Goal: Transaction & Acquisition: Purchase product/service

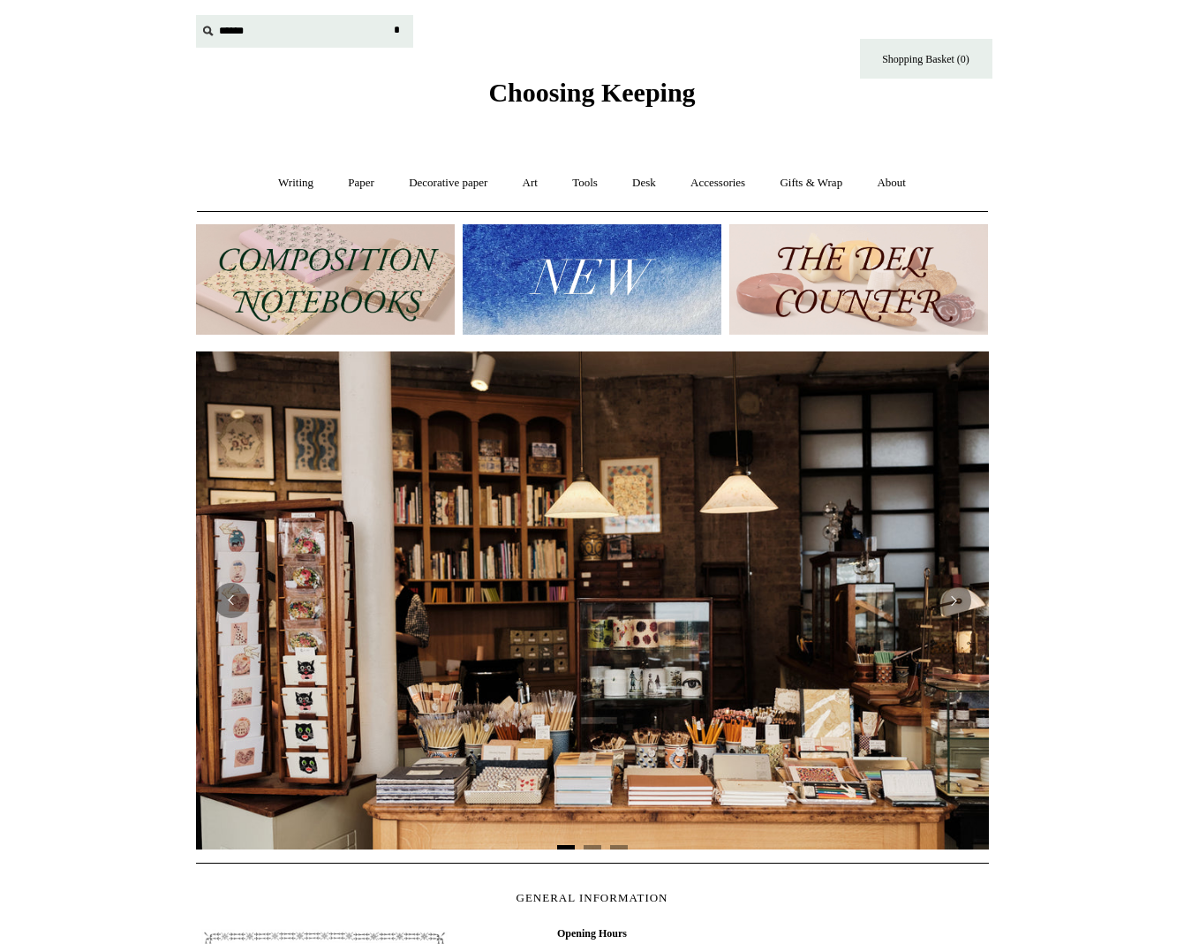
click at [232, 34] on input "text" at bounding box center [304, 31] width 217 height 33
type input "*"
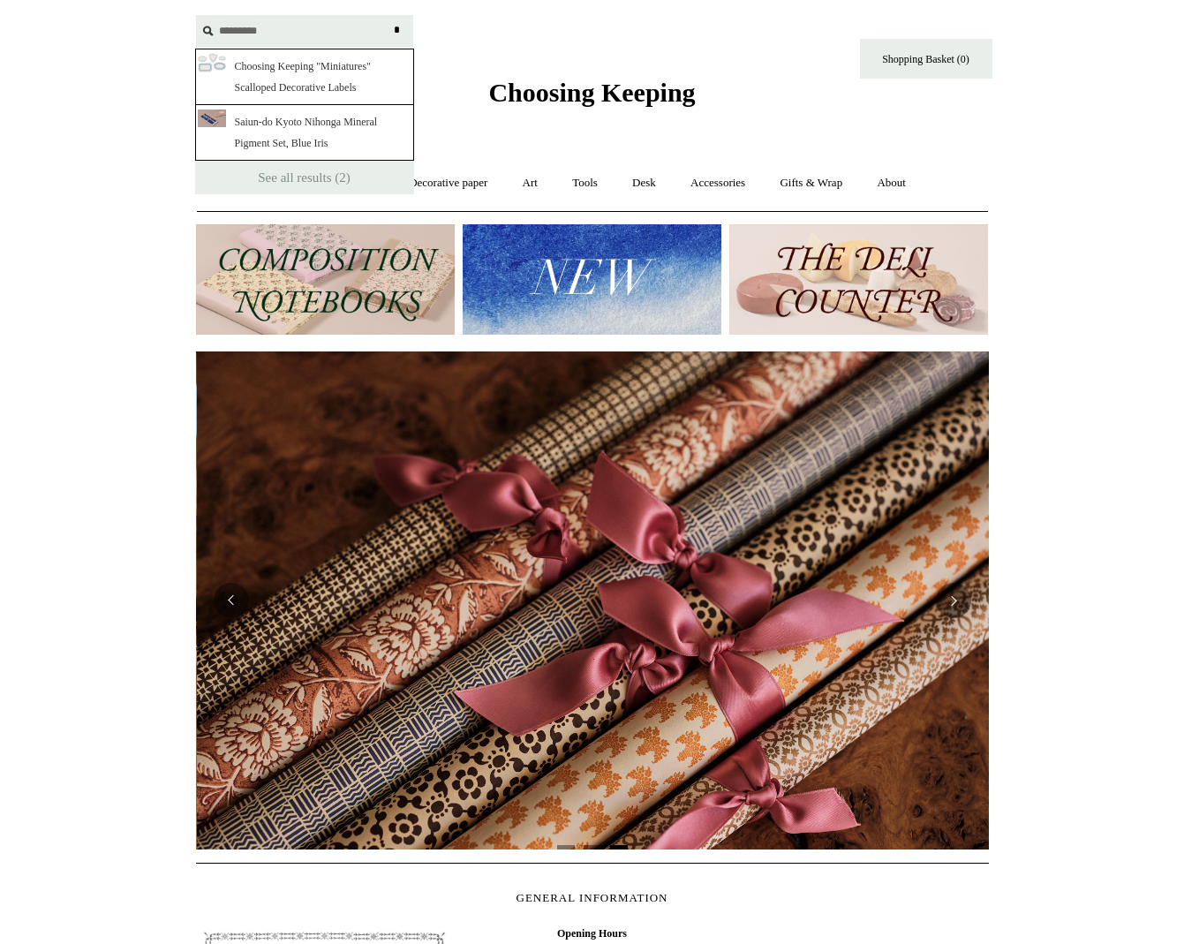
scroll to position [0, 1586]
type input "*********"
click at [291, 71] on link "Choosing Keeping "Miniatures" Scalloped Decorative Labels" at bounding box center [304, 77] width 219 height 57
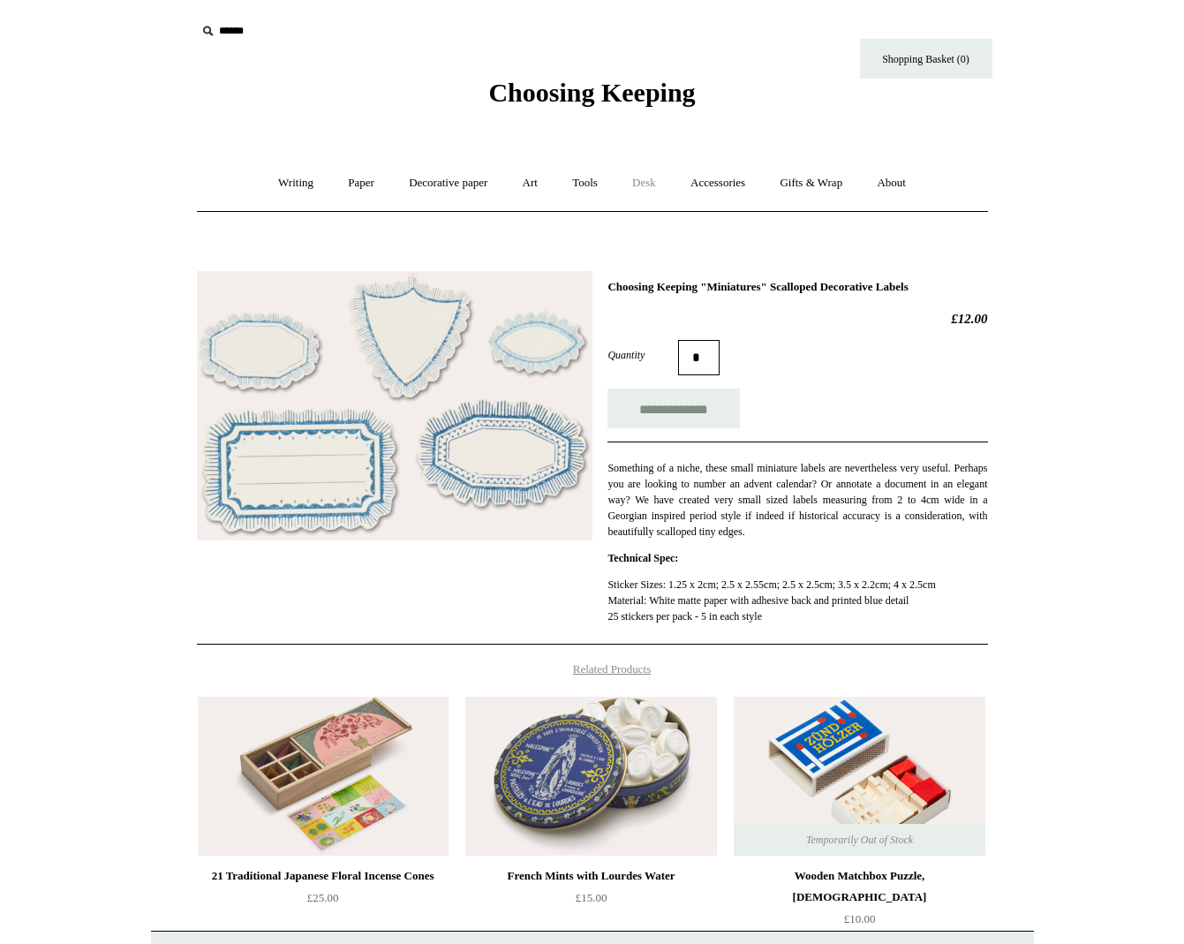
click at [648, 183] on link "Desk +" at bounding box center [644, 183] width 56 height 47
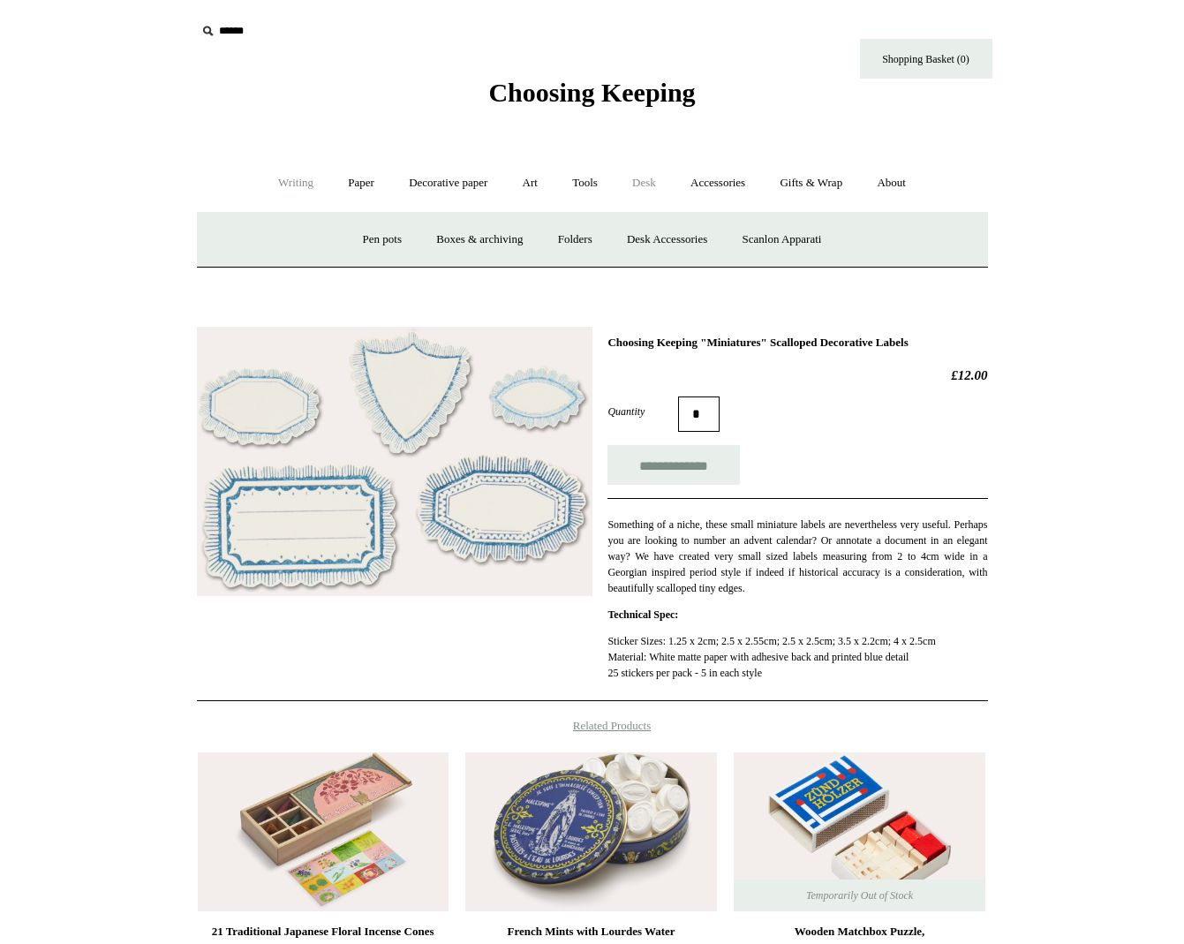
click at [278, 182] on link "Writing +" at bounding box center [295, 183] width 67 height 47
click at [276, 182] on link "Writing -" at bounding box center [295, 183] width 67 height 47
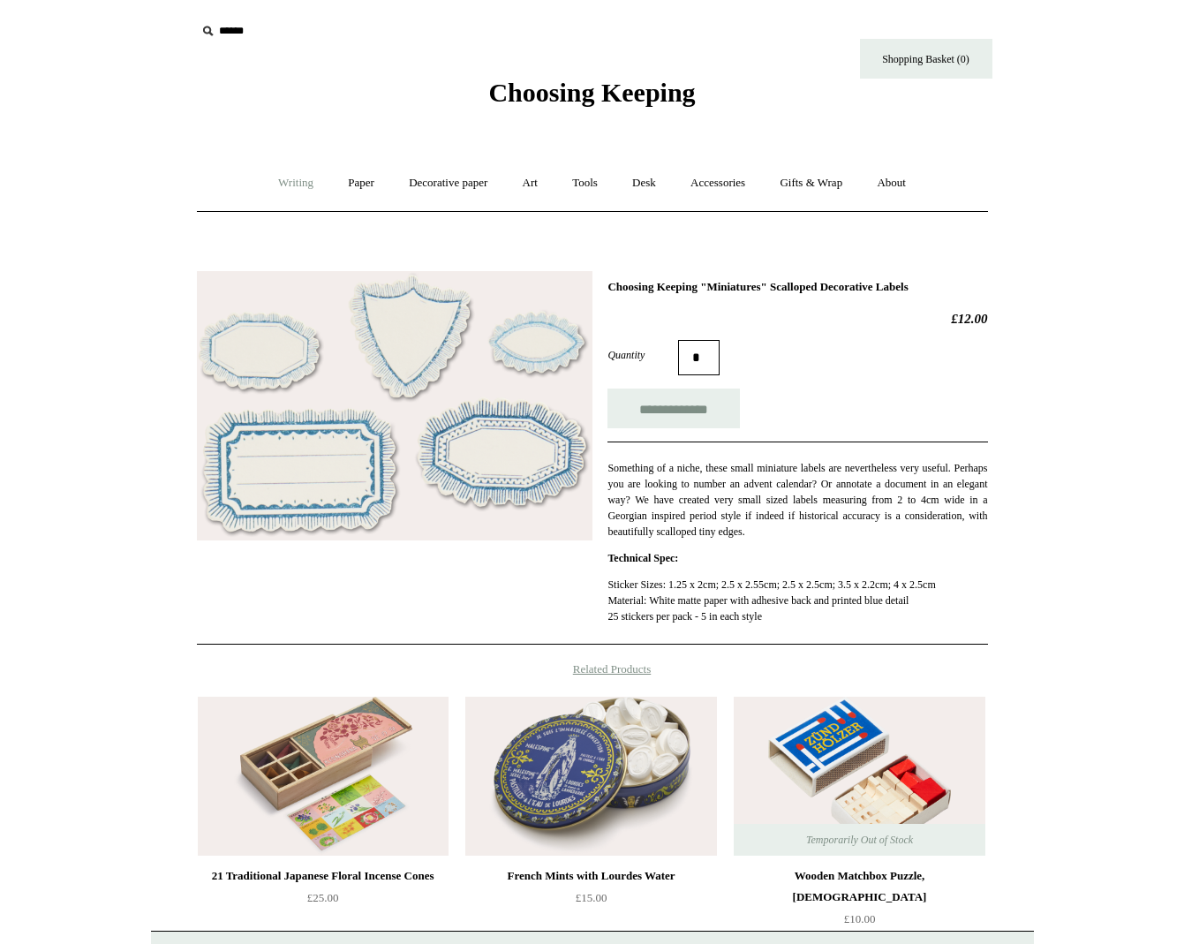
click at [276, 182] on link "Writing +" at bounding box center [295, 183] width 67 height 47
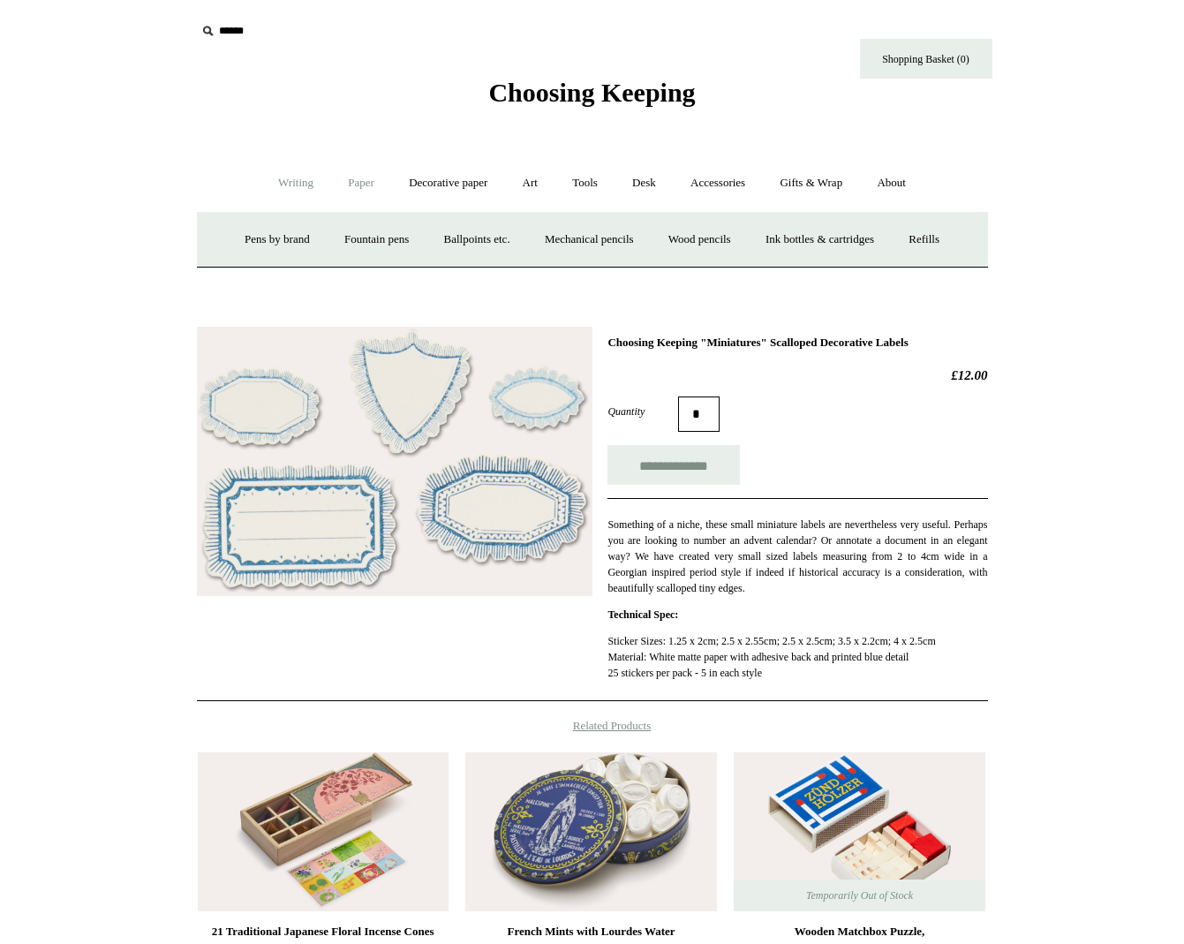
click at [358, 182] on link "Paper +" at bounding box center [361, 183] width 58 height 47
click at [580, 180] on link "Tools +" at bounding box center [584, 183] width 57 height 47
click at [533, 181] on link "Art +" at bounding box center [530, 183] width 47 height 47
click at [642, 186] on link "Desk +" at bounding box center [644, 183] width 56 height 47
click at [657, 240] on link "Desk Accessories" at bounding box center [667, 239] width 112 height 47
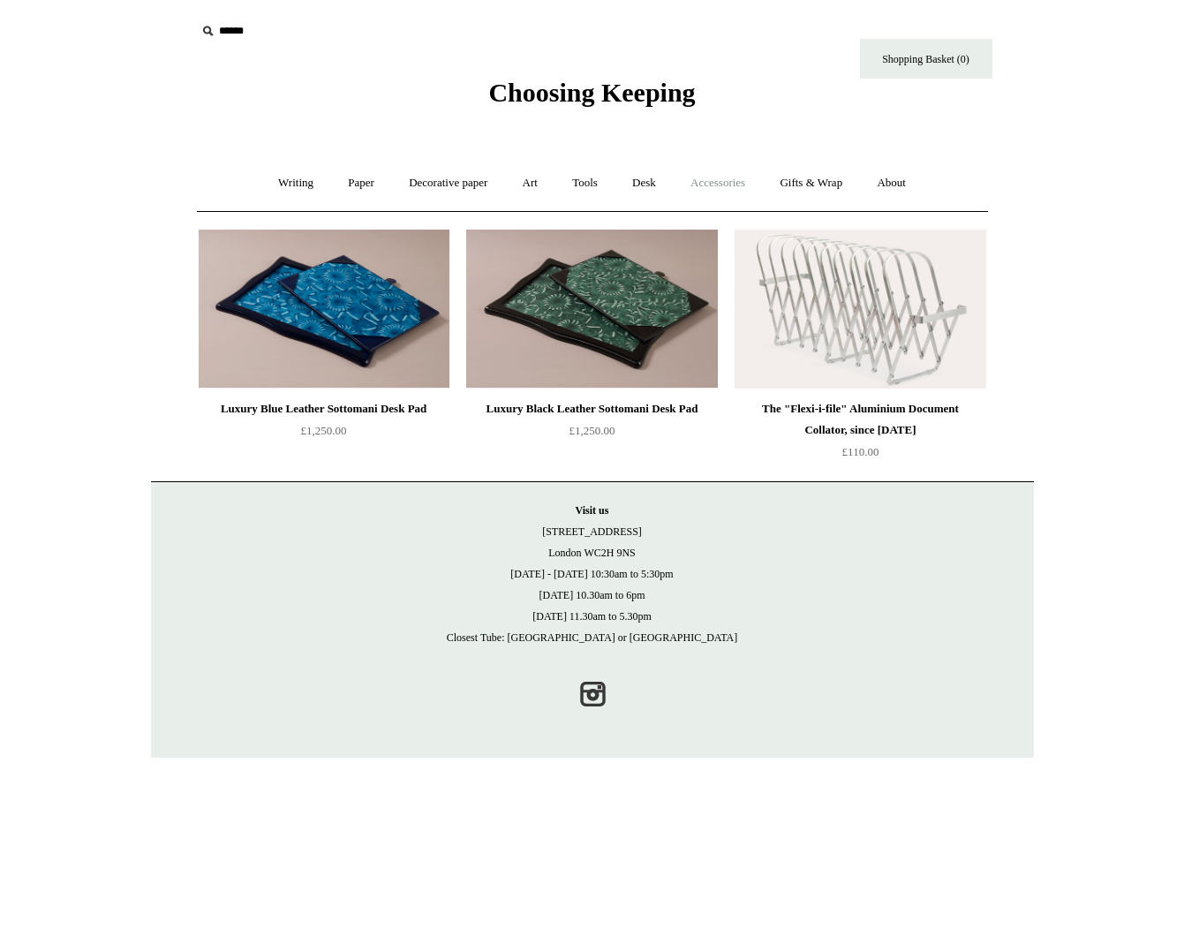
click at [725, 186] on link "Accessories +" at bounding box center [718, 183] width 87 height 47
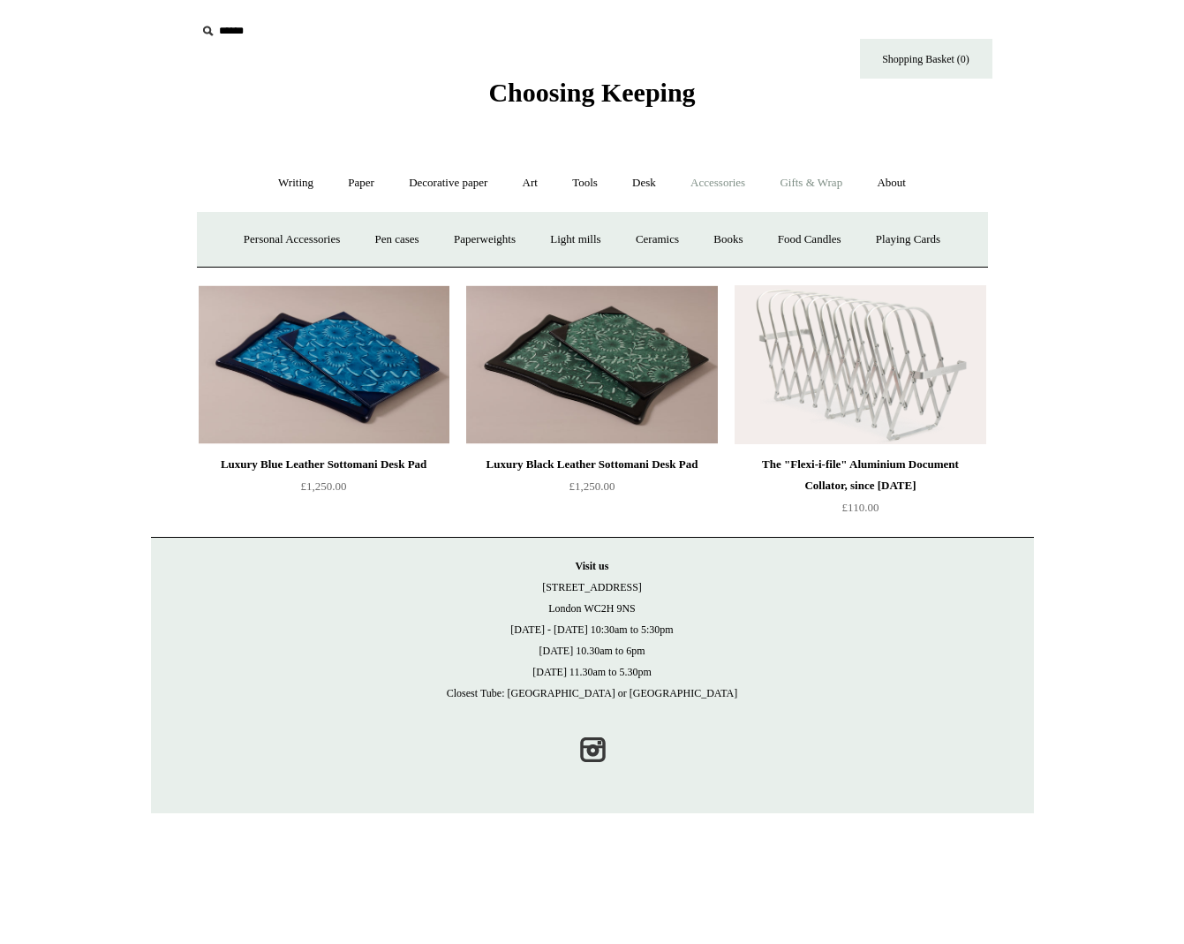
click at [823, 179] on link "Gifts & Wrap +" at bounding box center [811, 183] width 95 height 47
click at [233, 37] on input "text" at bounding box center [304, 31] width 217 height 33
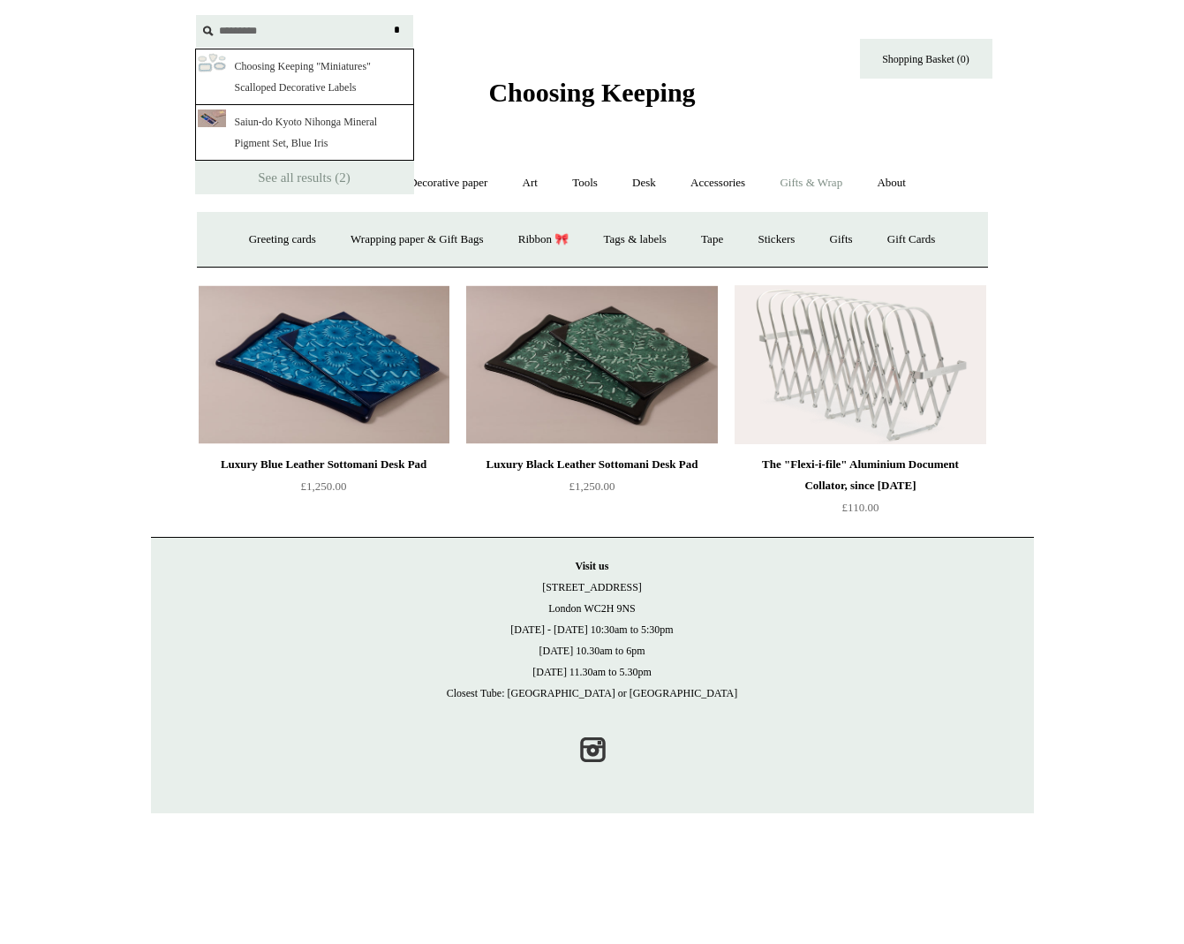
type input "*********"
click at [258, 128] on link "Saiun-do Kyoto Nihonga Mineral Pigment Set, Blue Iris" at bounding box center [304, 133] width 219 height 56
